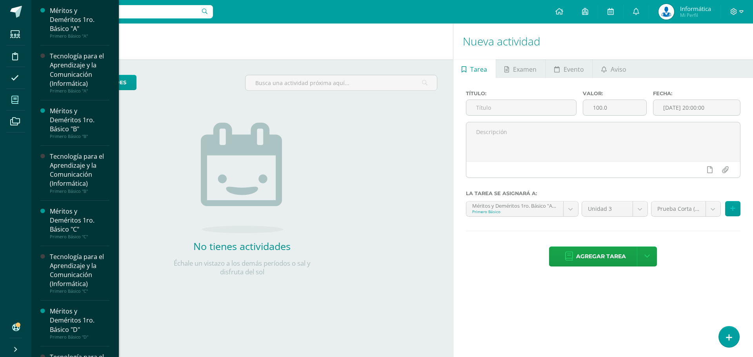
click at [14, 99] on icon at bounding box center [14, 100] width 7 height 8
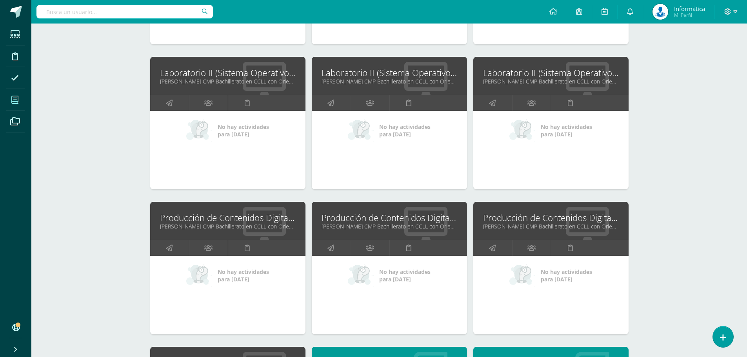
scroll to position [2160, 0]
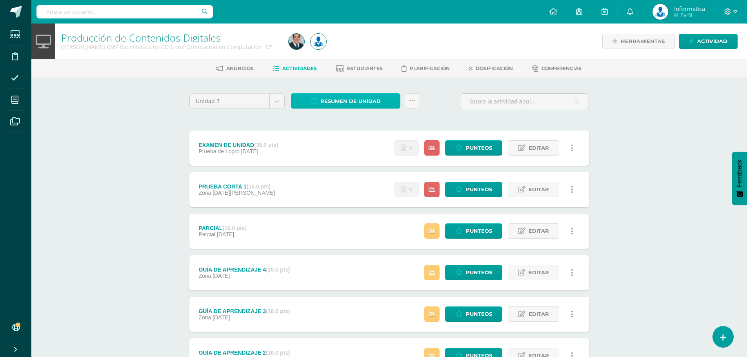
click at [360, 100] on span "Resumen de unidad" at bounding box center [350, 101] width 60 height 15
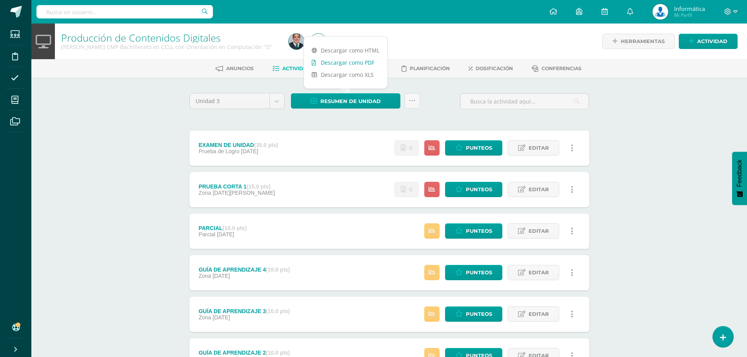
click at [348, 60] on link "Descargar como PDF" at bounding box center [346, 62] width 84 height 12
